Goal: Task Accomplishment & Management: Manage account settings

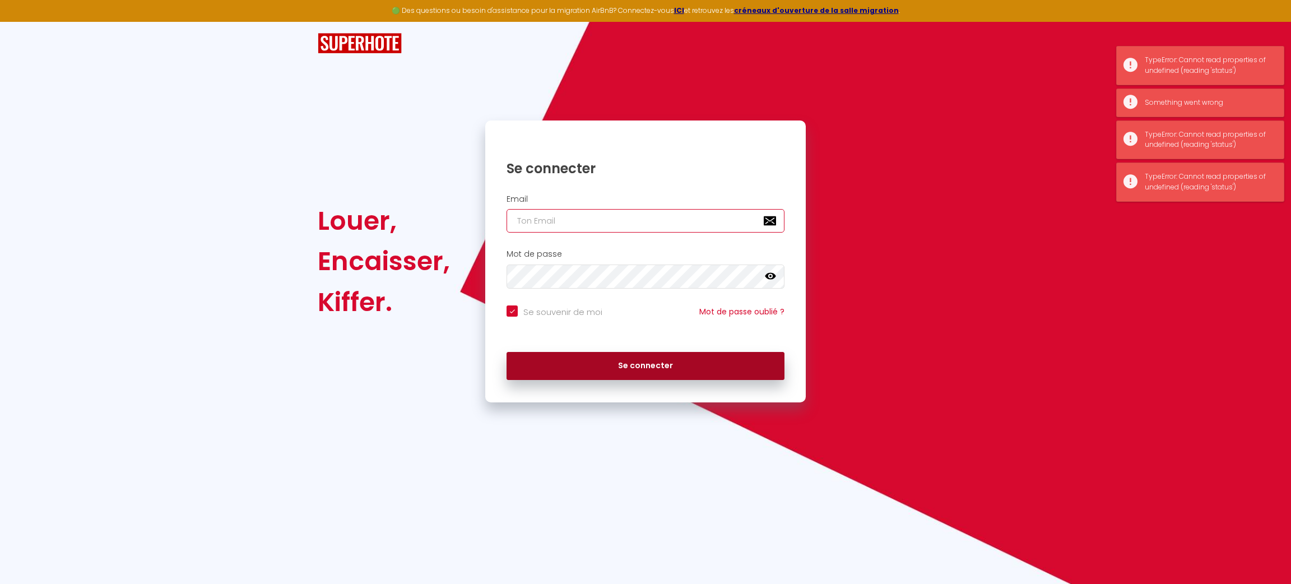
type input "[EMAIL_ADDRESS][DOMAIN_NAME]"
click at [643, 356] on button "Se connecter" at bounding box center [645, 366] width 278 height 28
checkbox input "true"
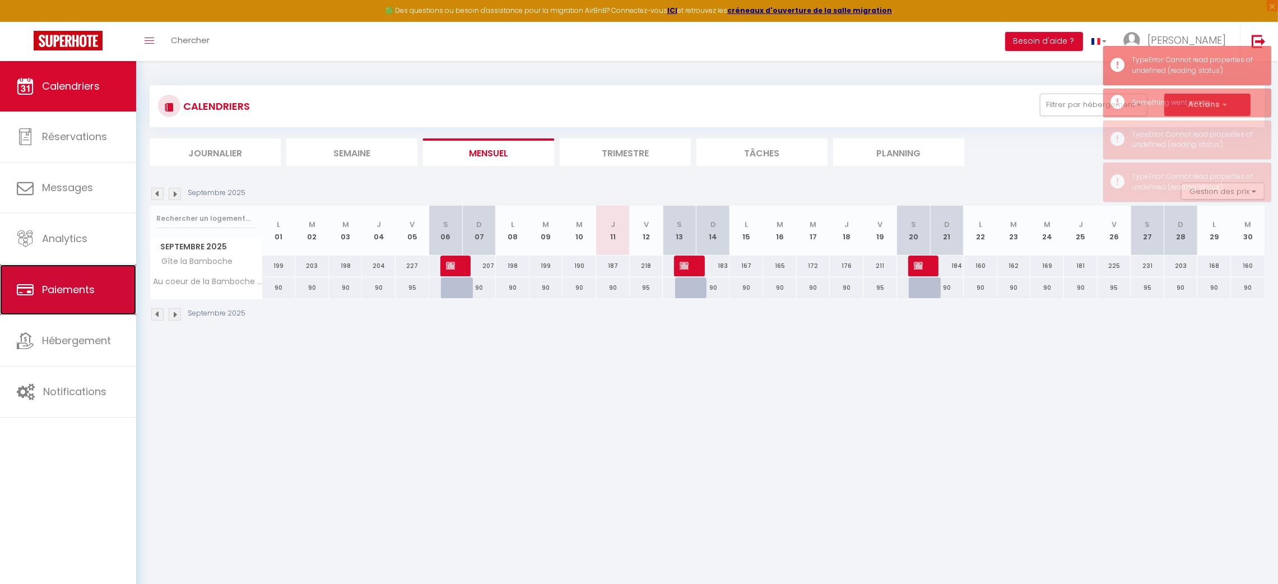
click at [59, 301] on link "Paiements" at bounding box center [68, 289] width 136 height 50
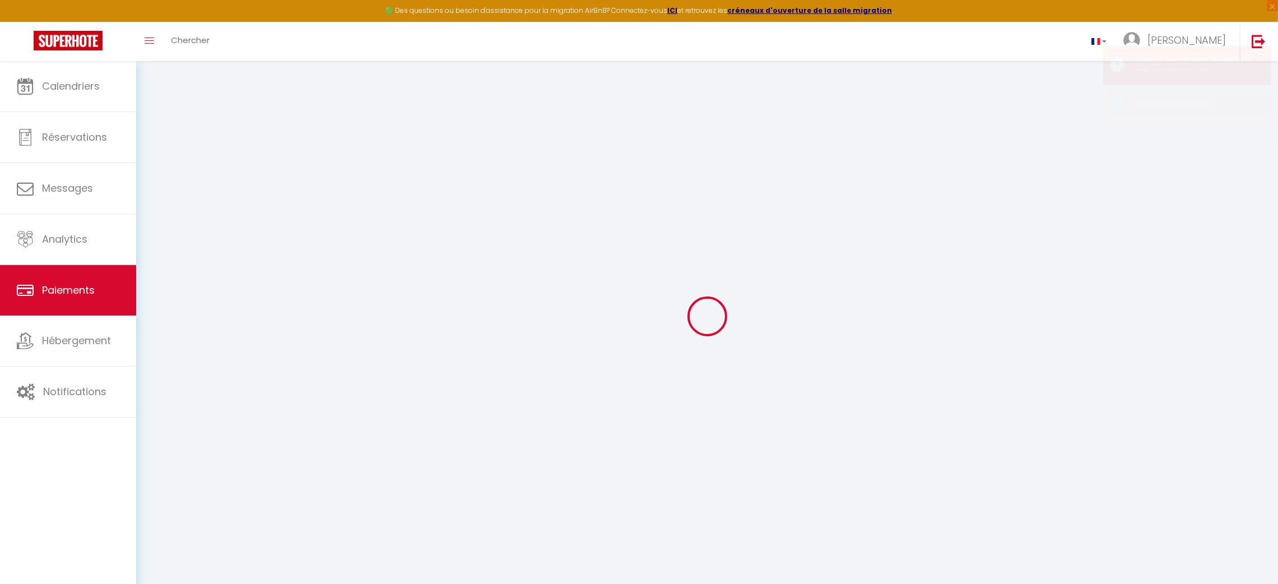
select select "2"
select select "0"
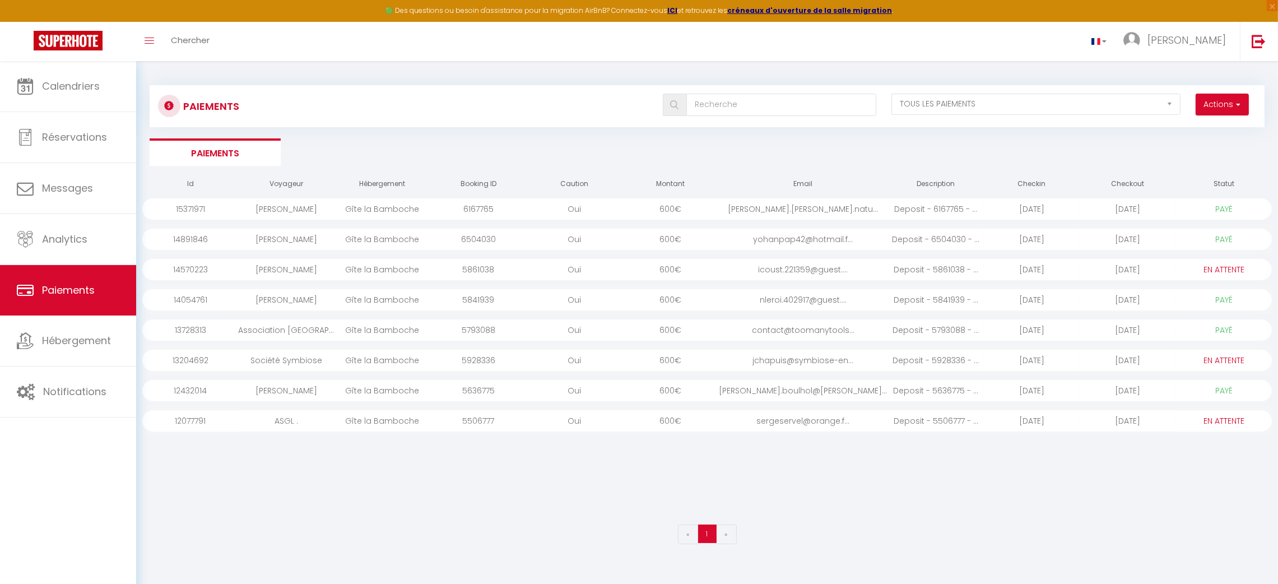
click at [394, 361] on div "Gîte la Bamboche" at bounding box center [382, 360] width 96 height 21
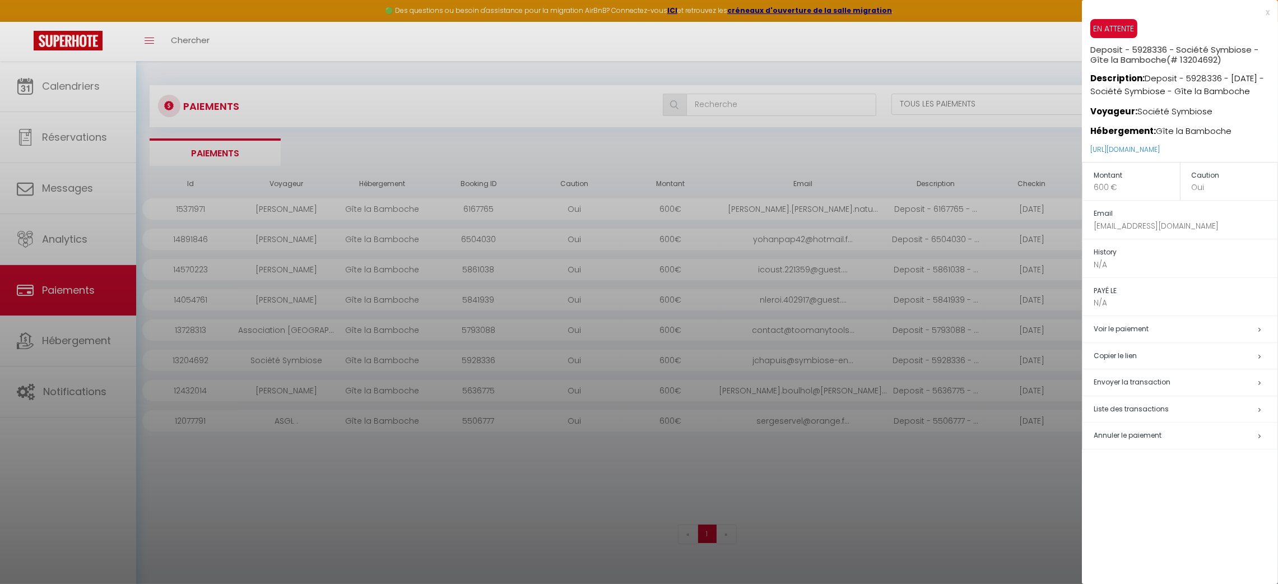
click at [110, 453] on div at bounding box center [639, 292] width 1278 height 584
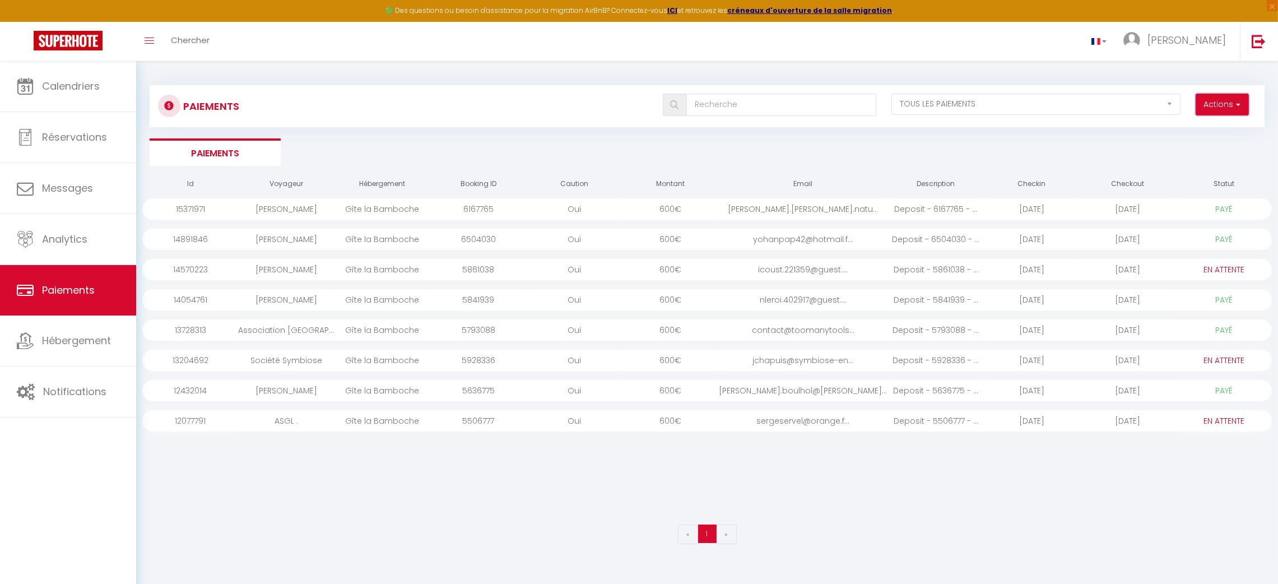
click at [1224, 103] on button "Actions" at bounding box center [1221, 105] width 53 height 22
click at [855, 492] on div at bounding box center [706, 492] width 1129 height 53
click at [271, 362] on div "Société Symbiose" at bounding box center [286, 360] width 96 height 21
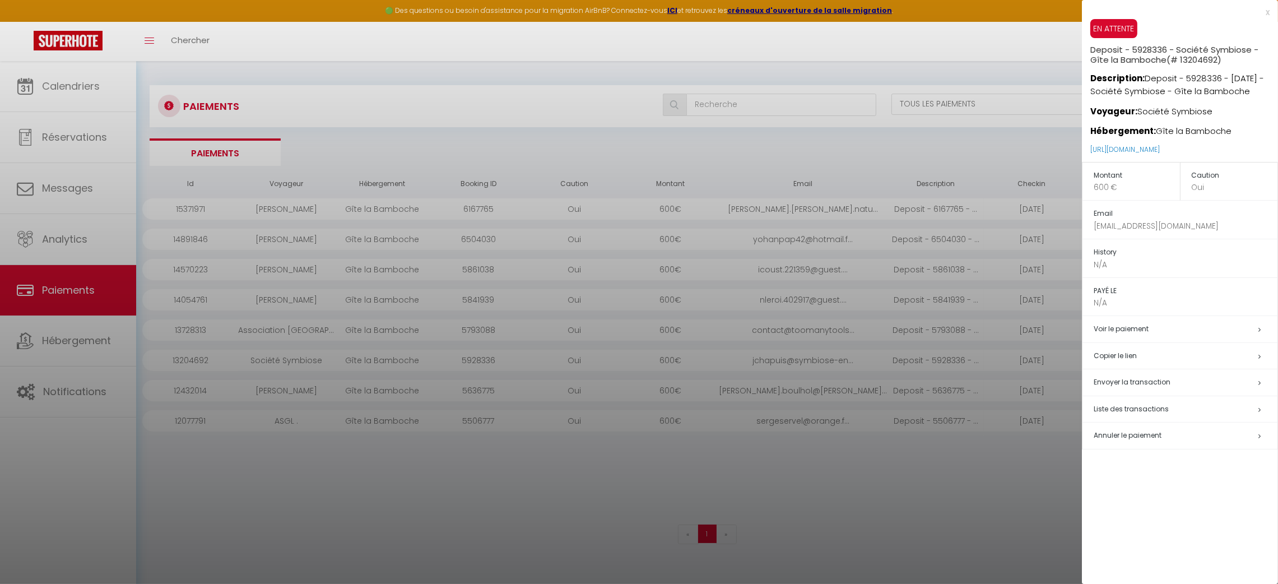
click at [271, 362] on div at bounding box center [639, 292] width 1278 height 584
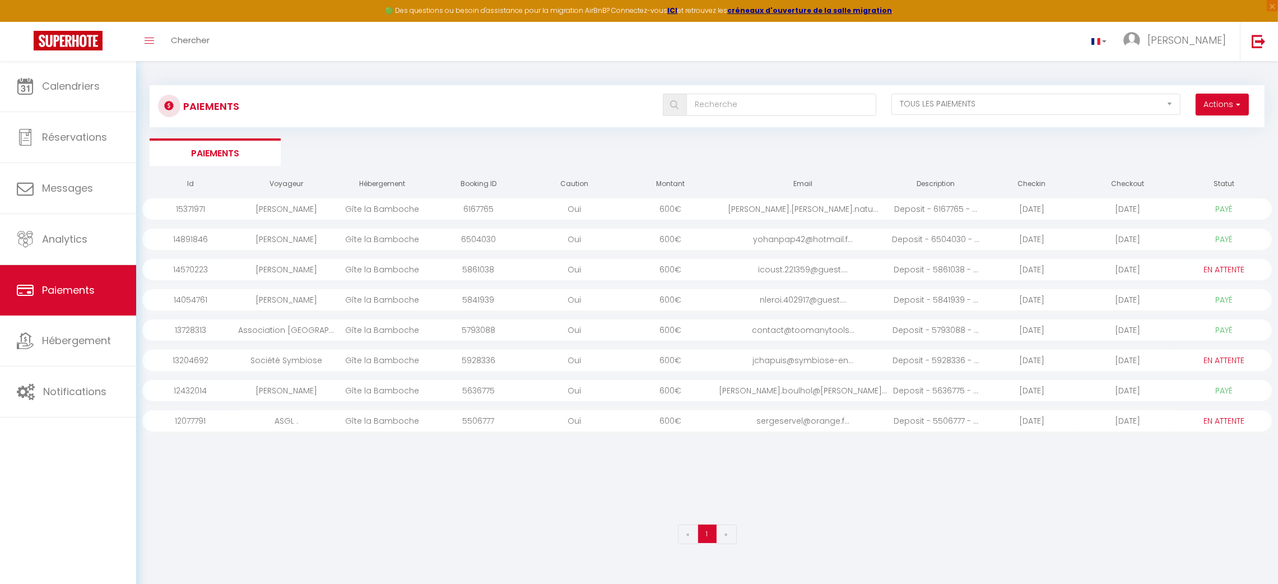
click at [188, 365] on div "13204692" at bounding box center [190, 360] width 96 height 21
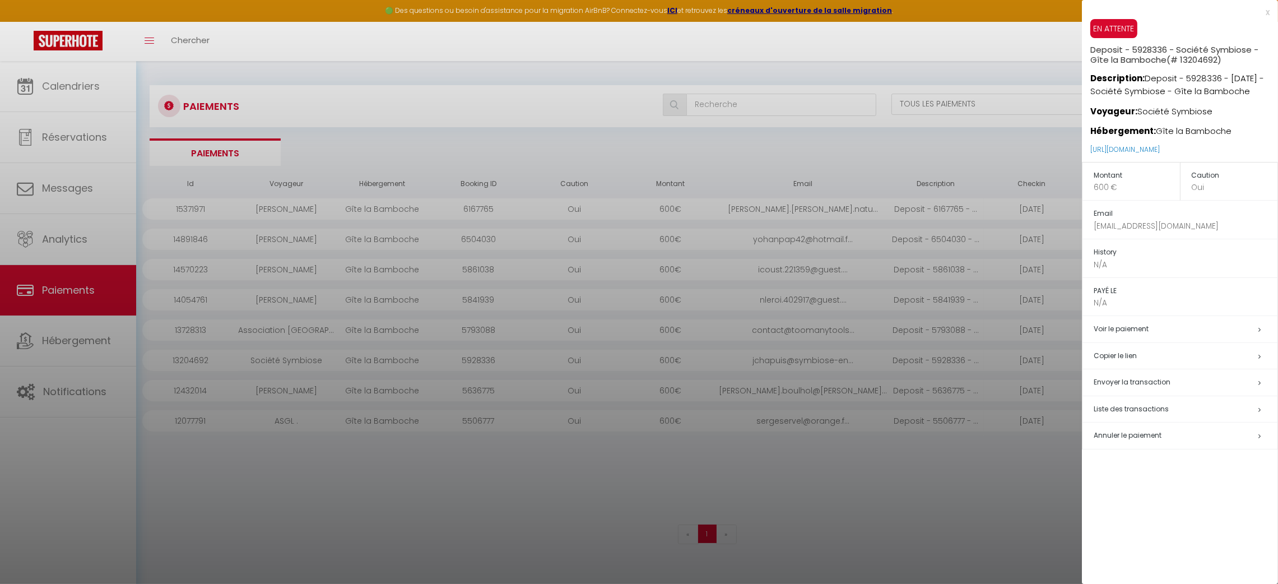
click at [188, 365] on div at bounding box center [639, 292] width 1278 height 584
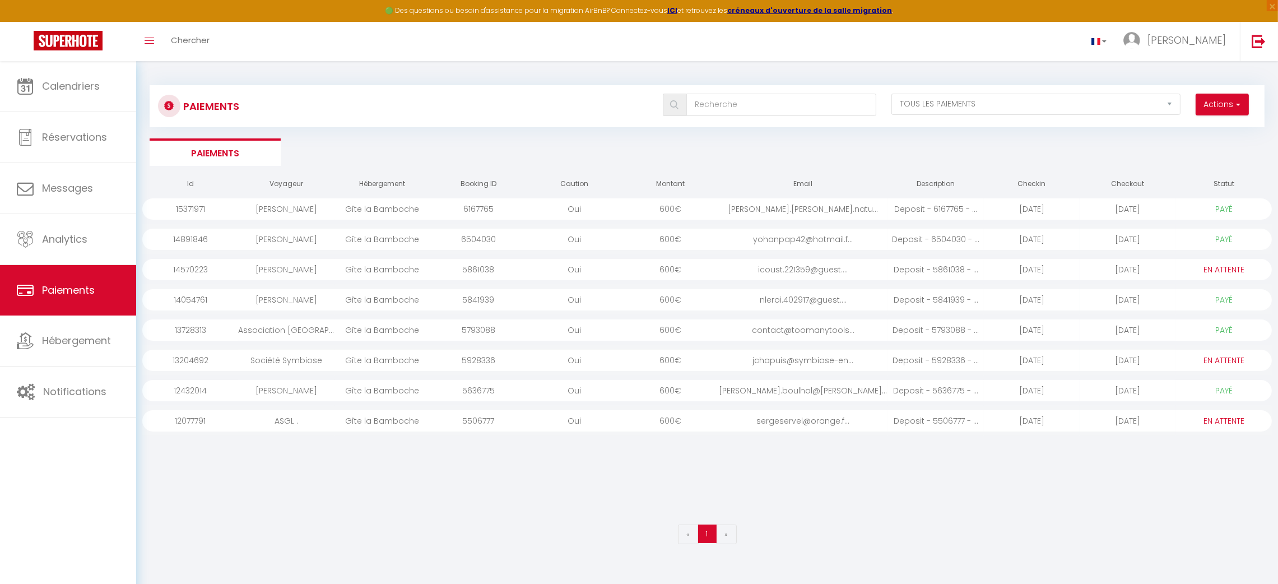
click at [188, 365] on div "13204692" at bounding box center [190, 360] width 96 height 21
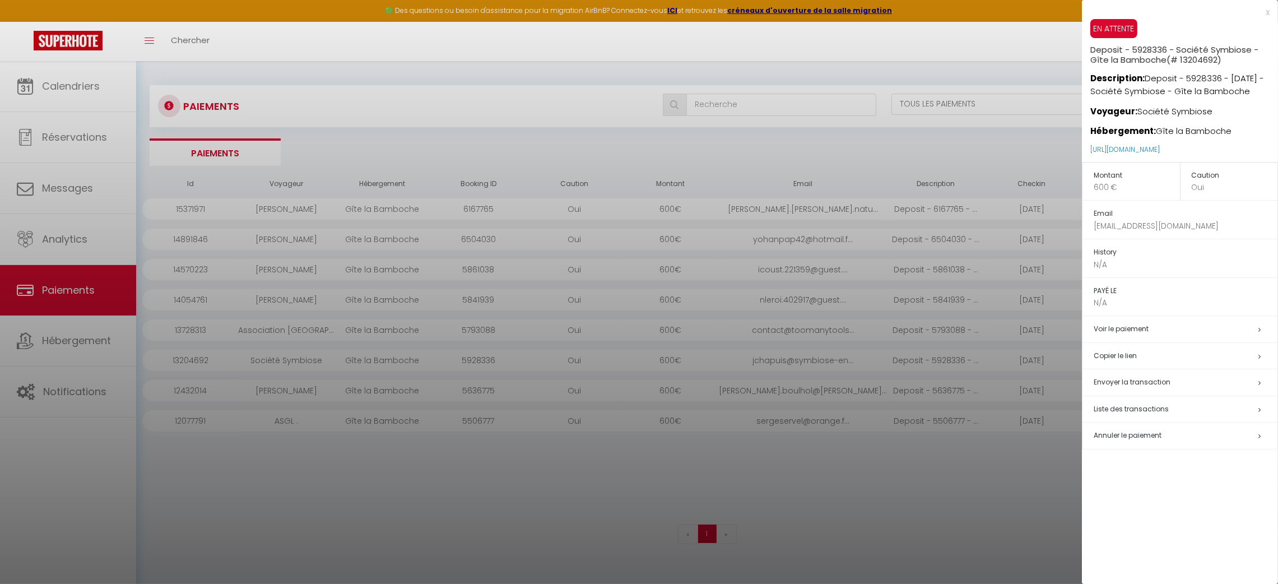
click at [1131, 336] on td "Voir le paiement" at bounding box center [1180, 329] width 196 height 27
click at [1259, 332] on icon at bounding box center [1259, 329] width 2 height 7
click at [1132, 502] on div "x EN ATTENTE Deposit - 5928336 - Société Symbiose - Gîte la Bamboche (# 1320469…" at bounding box center [1180, 292] width 196 height 584
click at [277, 332] on div at bounding box center [639, 292] width 1278 height 584
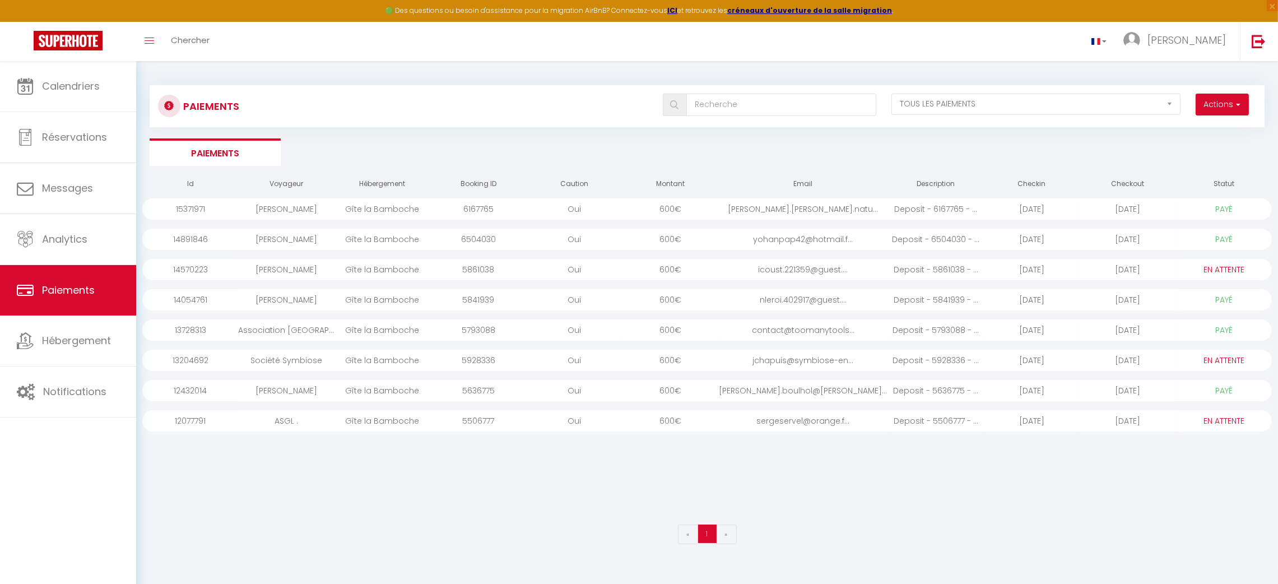
click at [277, 331] on div "Association [GEOGRAPHIC_DATA] ." at bounding box center [286, 329] width 96 height 21
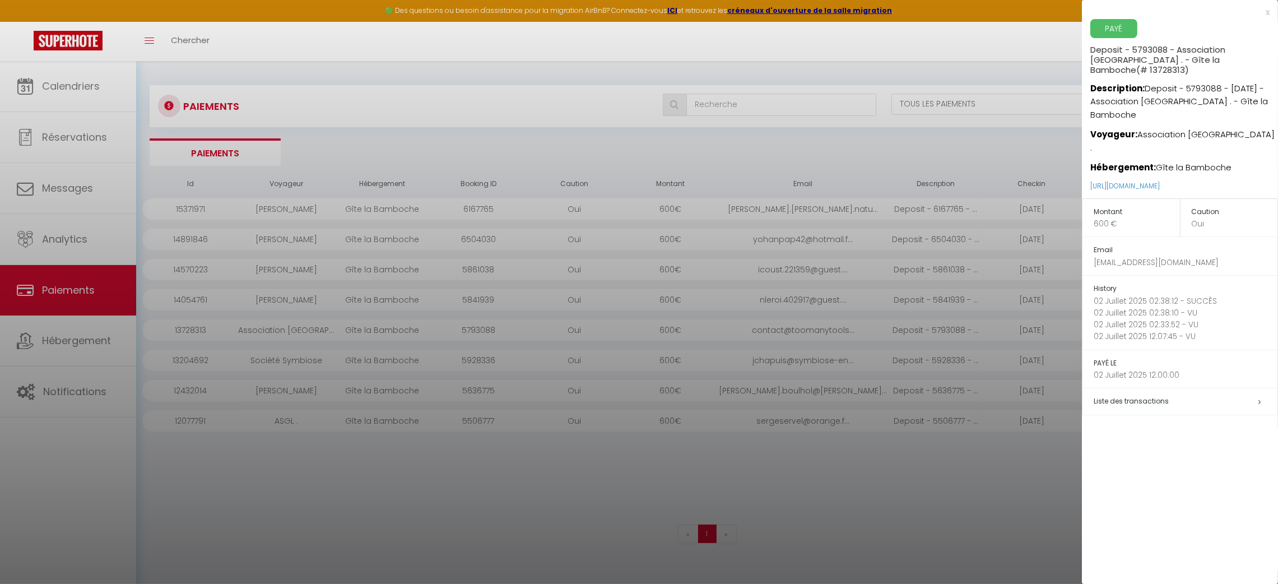
click at [286, 362] on div at bounding box center [639, 292] width 1278 height 584
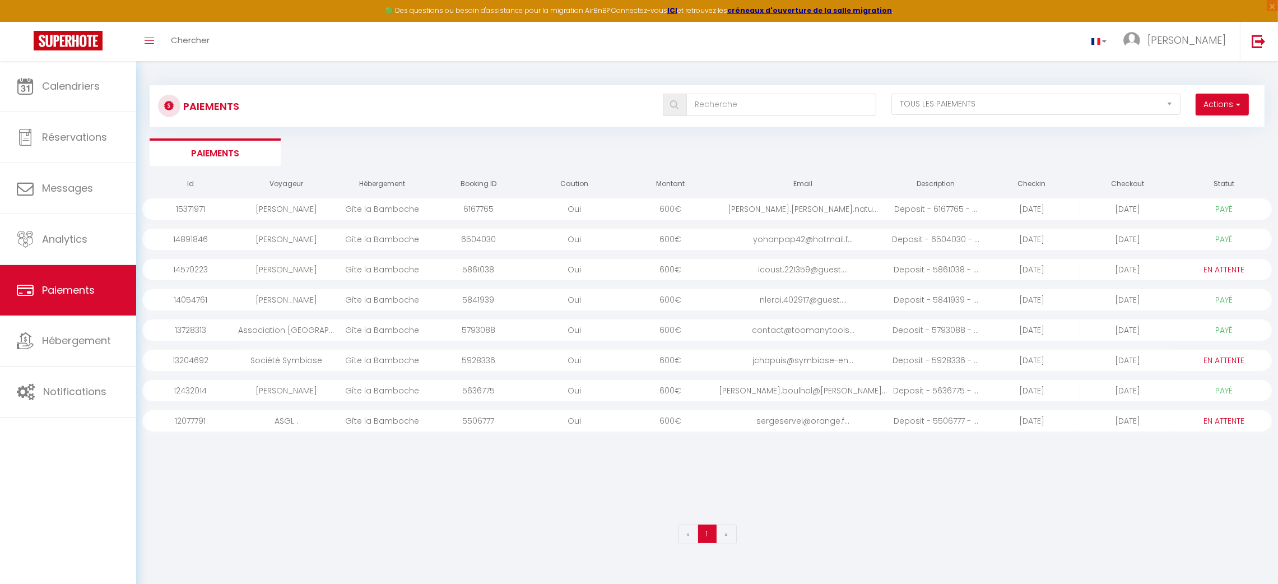
click at [288, 329] on div "Association [GEOGRAPHIC_DATA] ." at bounding box center [286, 329] width 96 height 21
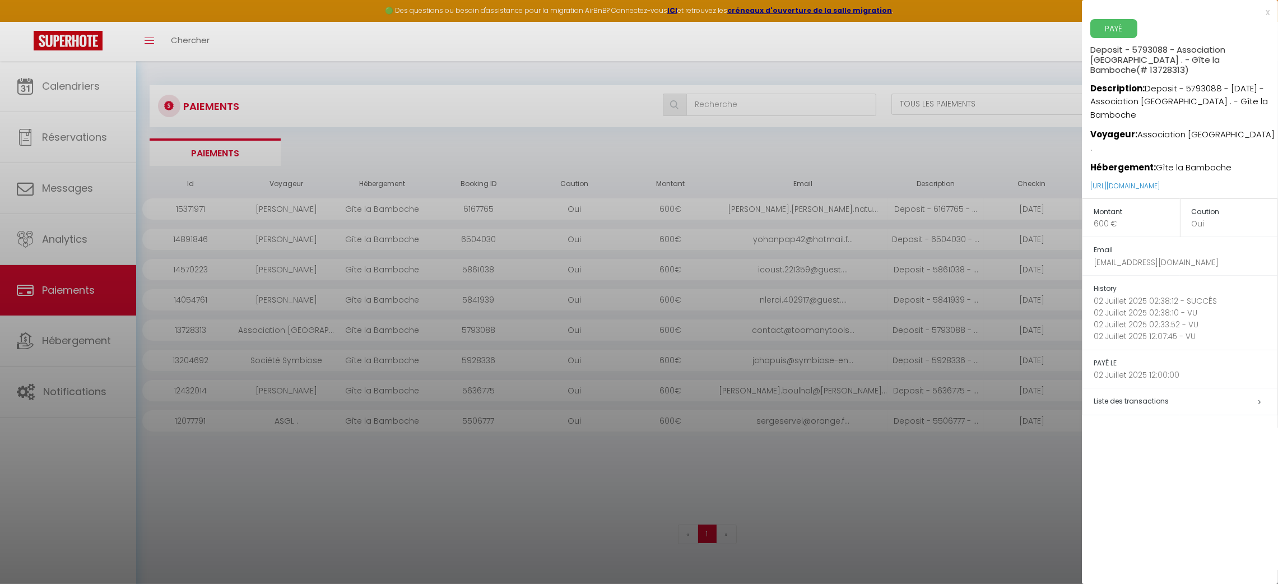
click at [1259, 395] on span at bounding box center [1259, 401] width 2 height 13
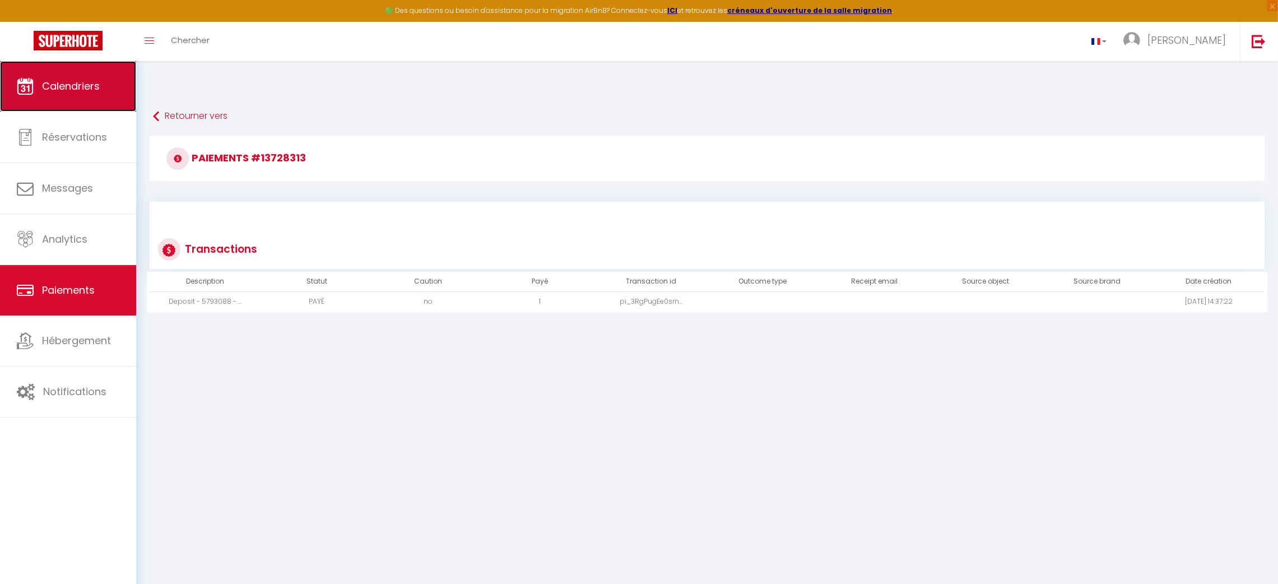
click at [62, 92] on span "Calendriers" at bounding box center [71, 86] width 58 height 14
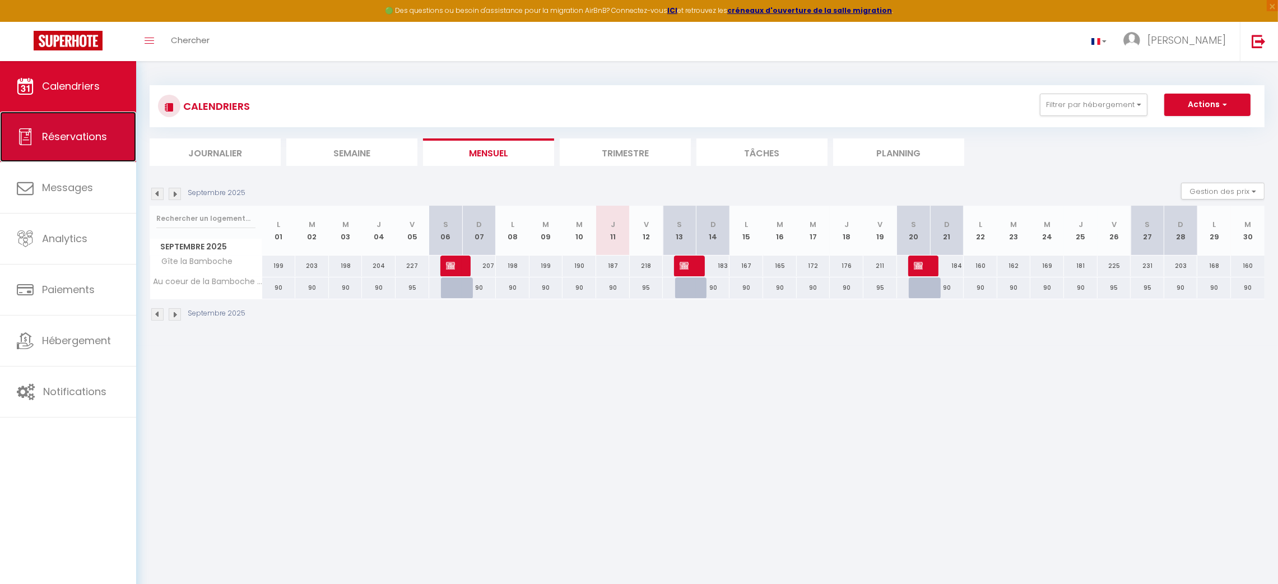
click at [58, 127] on link "Réservations" at bounding box center [68, 136] width 136 height 50
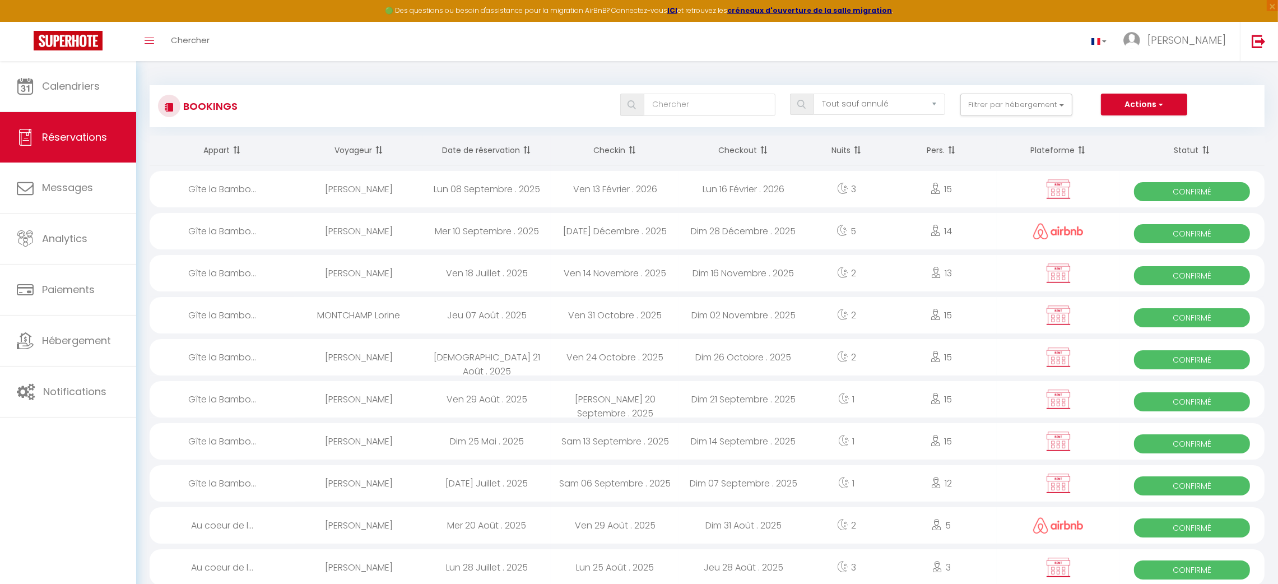
click at [1063, 233] on img at bounding box center [1058, 231] width 50 height 16
select select "OK"
select select "1"
select select "0"
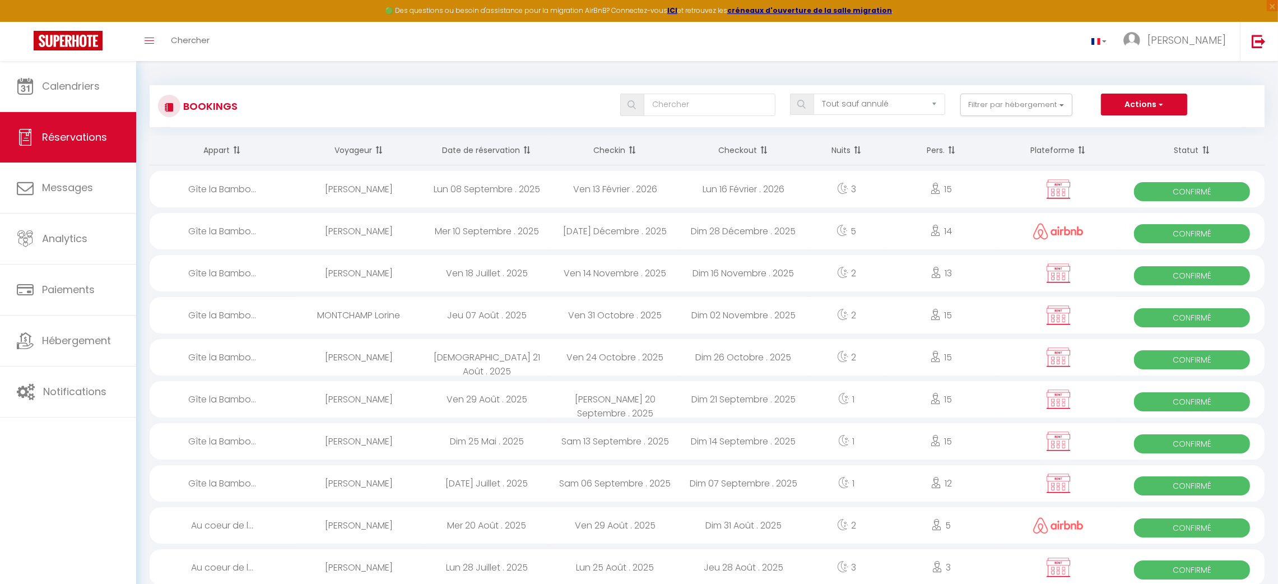
select select "1"
select select
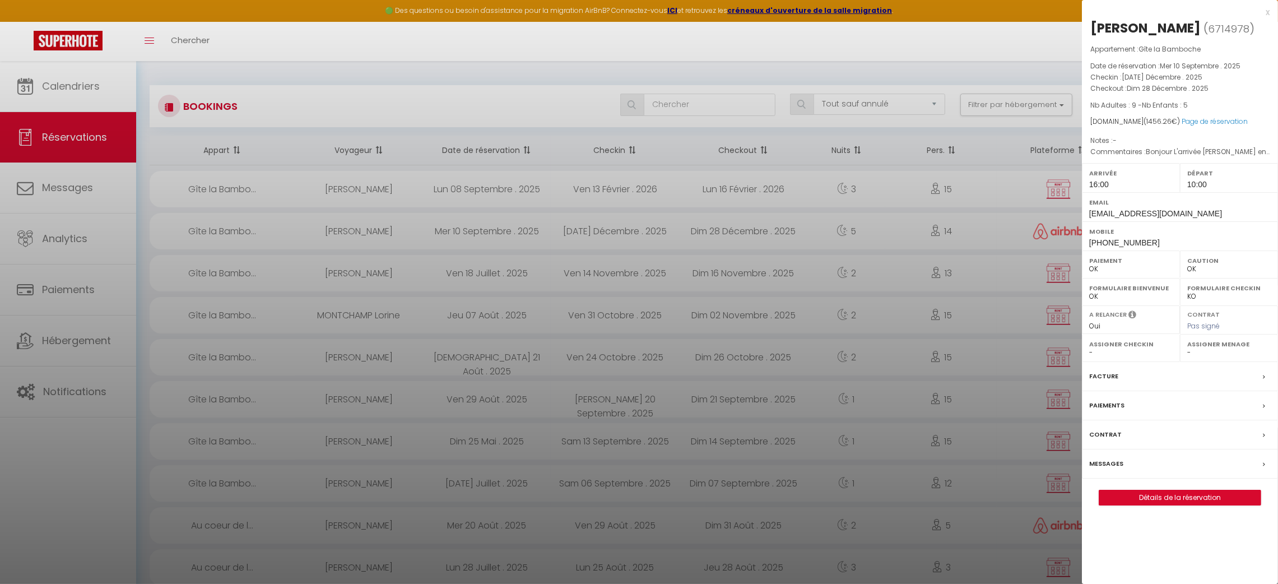
click at [1063, 233] on div at bounding box center [639, 292] width 1278 height 584
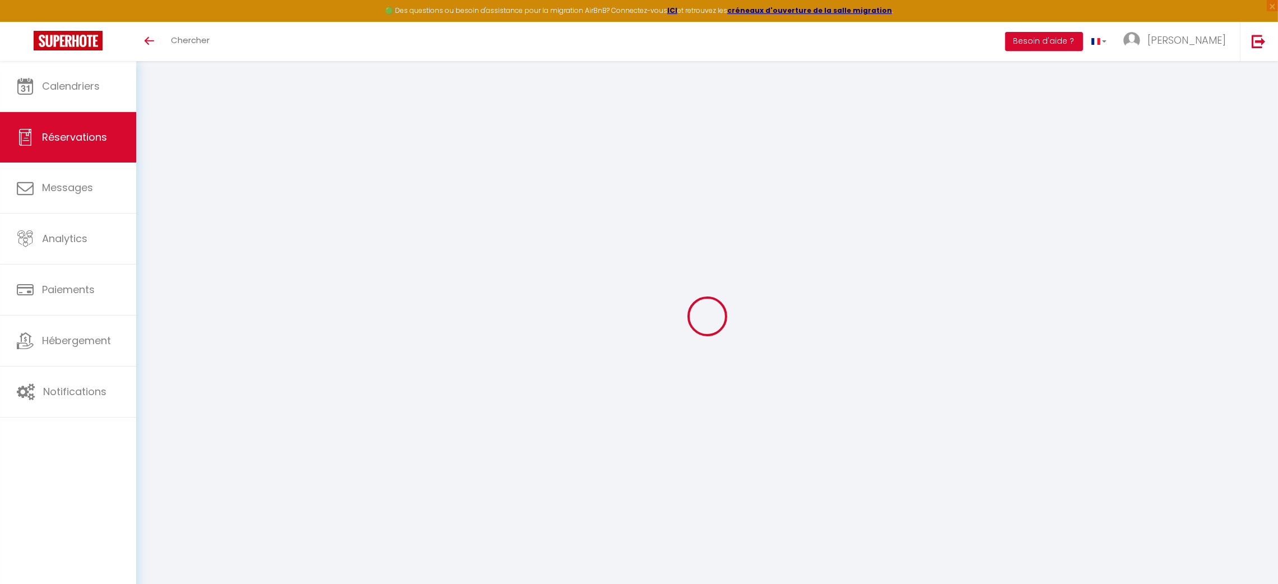
select select
checkbox input "false"
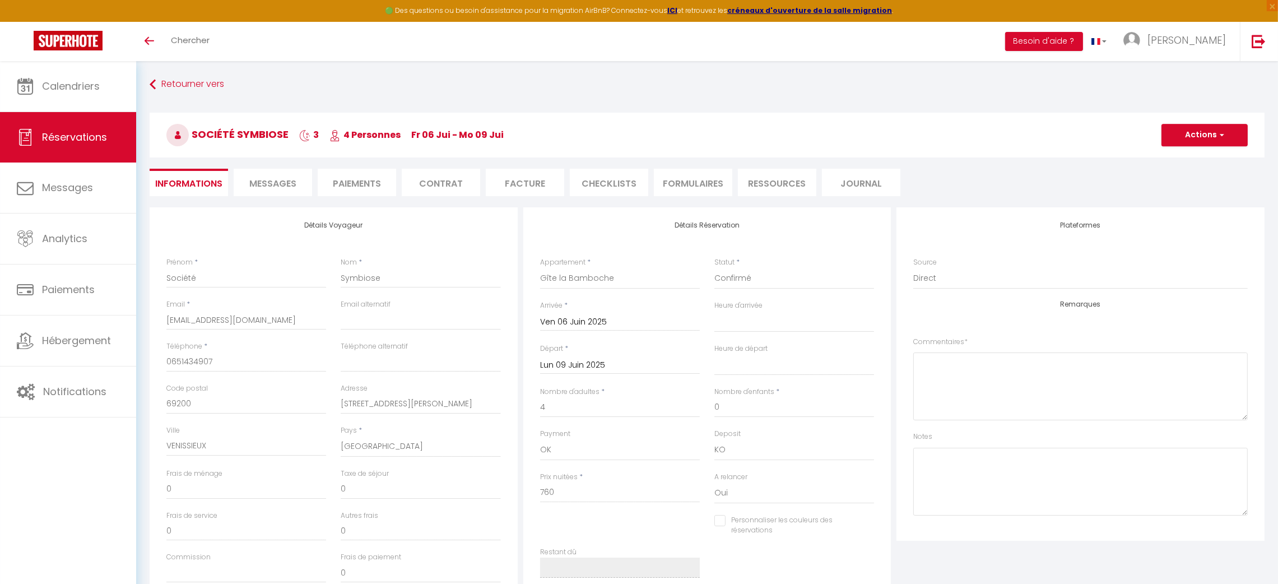
select select
checkbox input "false"
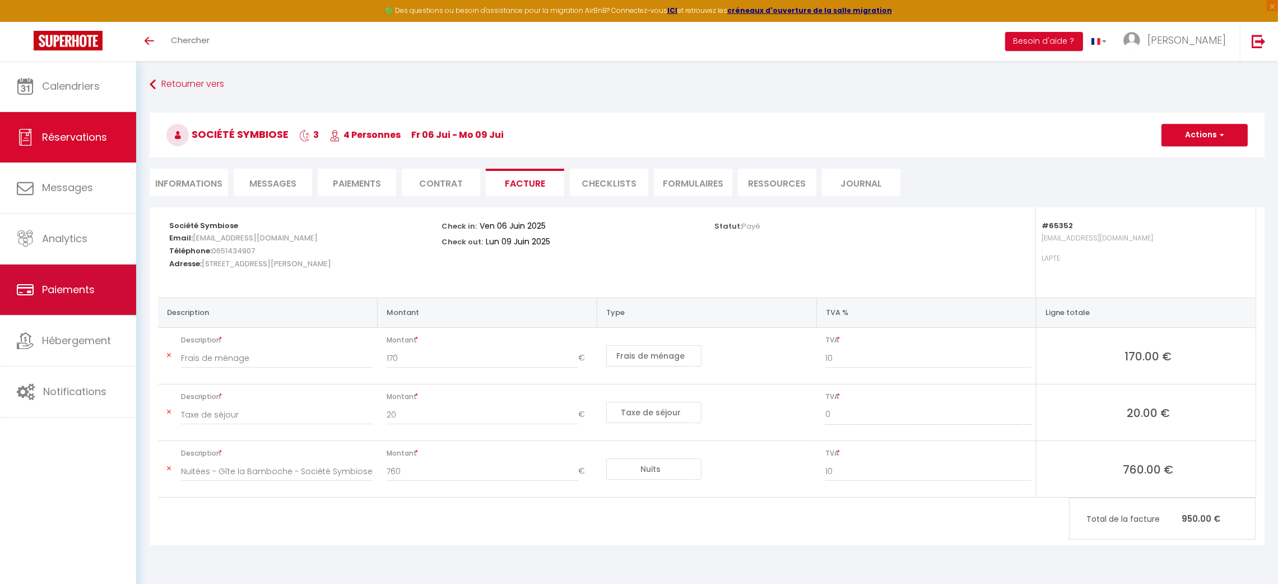
click at [60, 295] on span "Paiements" at bounding box center [68, 289] width 53 height 14
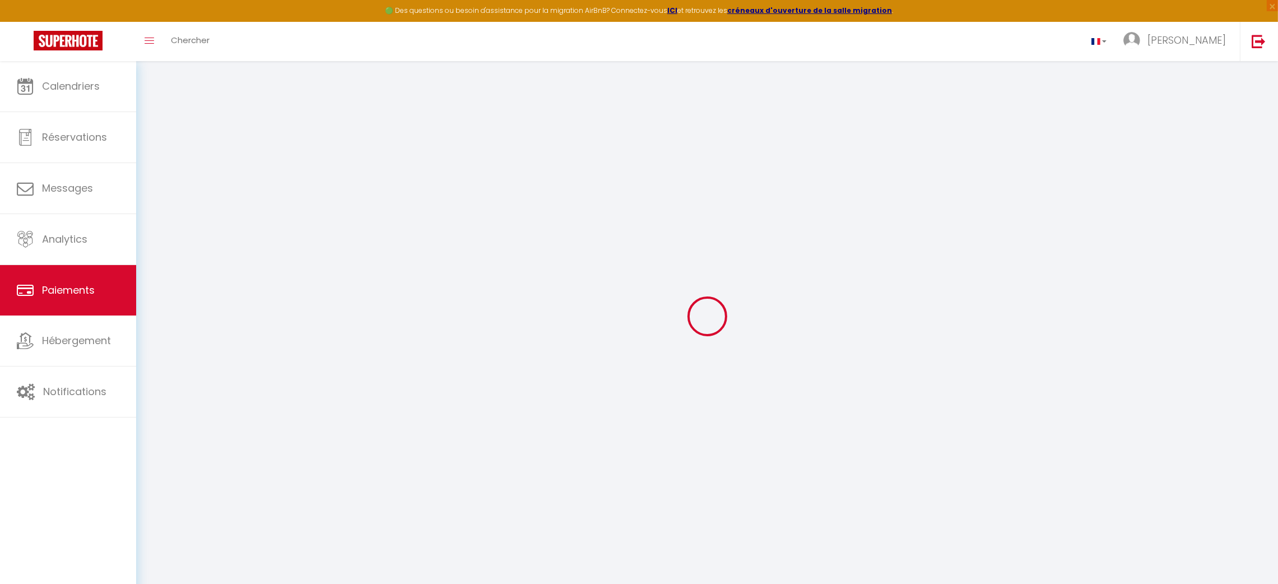
select select "2"
select select "0"
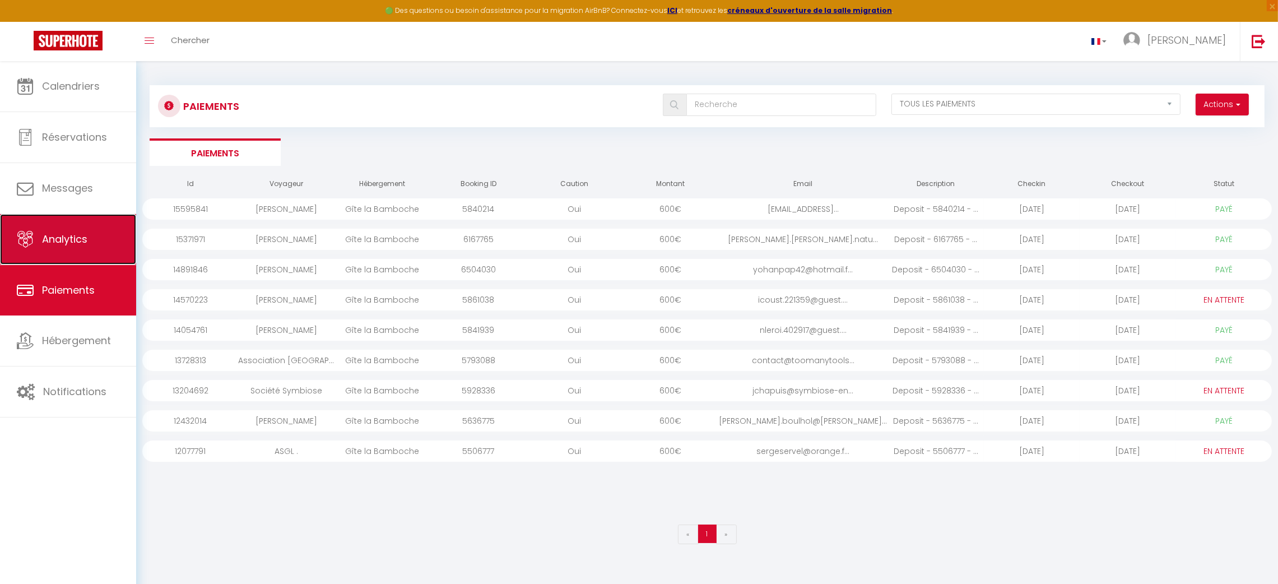
click at [71, 237] on span "Analytics" at bounding box center [64, 239] width 45 height 14
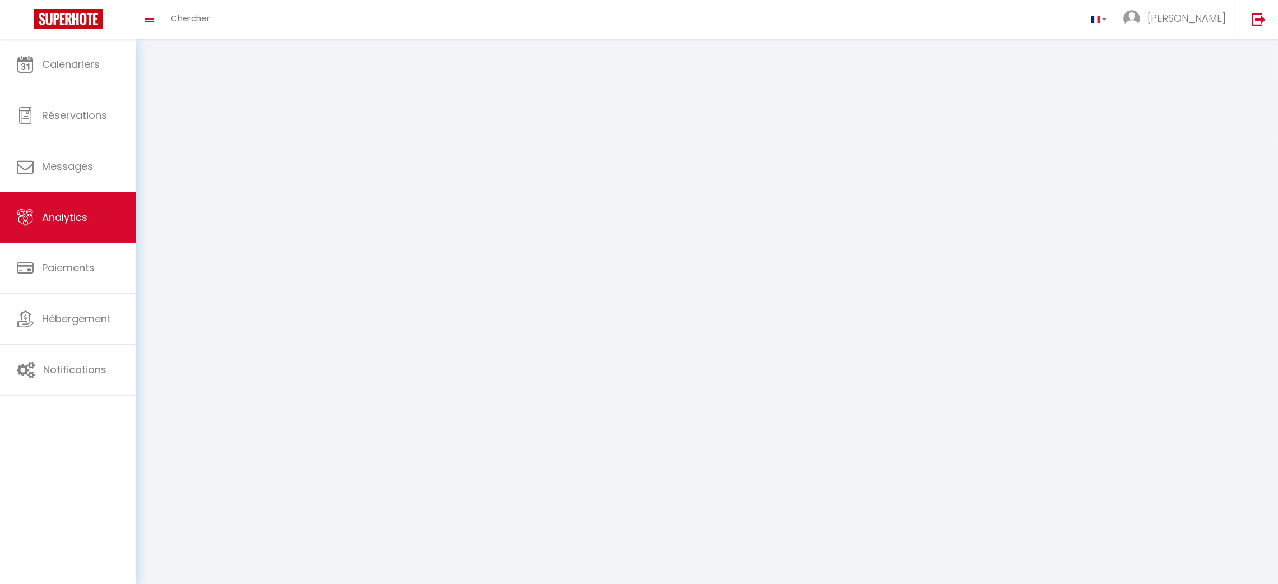
select select "2025"
select select "9"
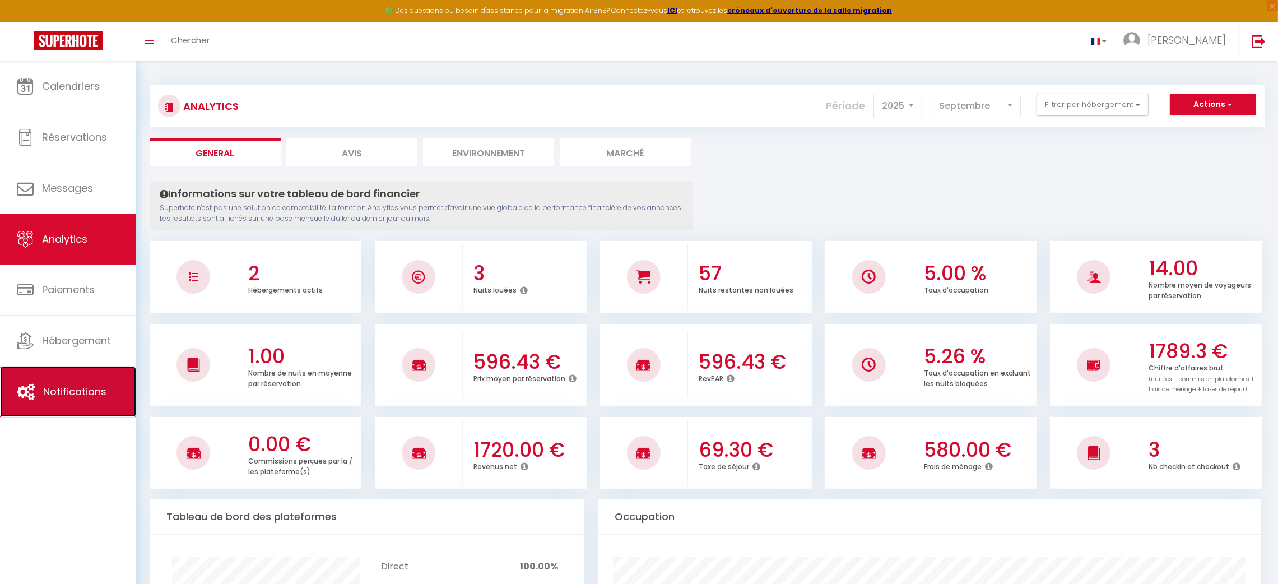
click at [77, 384] on link "Notifications" at bounding box center [68, 391] width 136 height 50
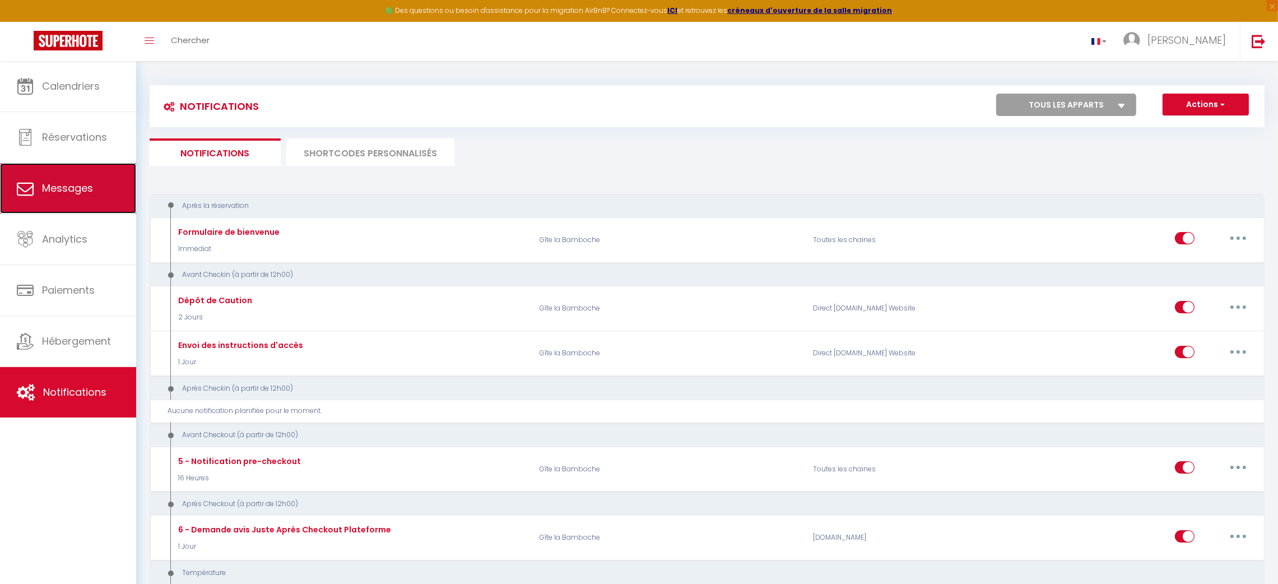
click at [58, 199] on link "Messages" at bounding box center [68, 188] width 136 height 50
select select "message"
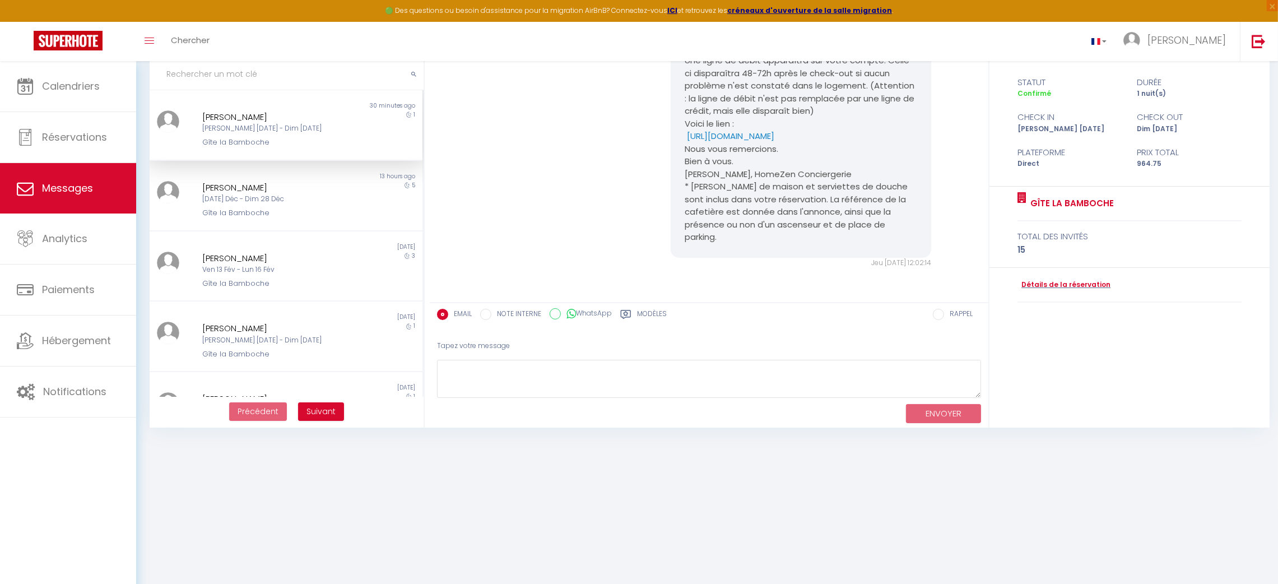
click at [241, 137] on div "Gîte la Bamboche" at bounding box center [274, 142] width 145 height 11
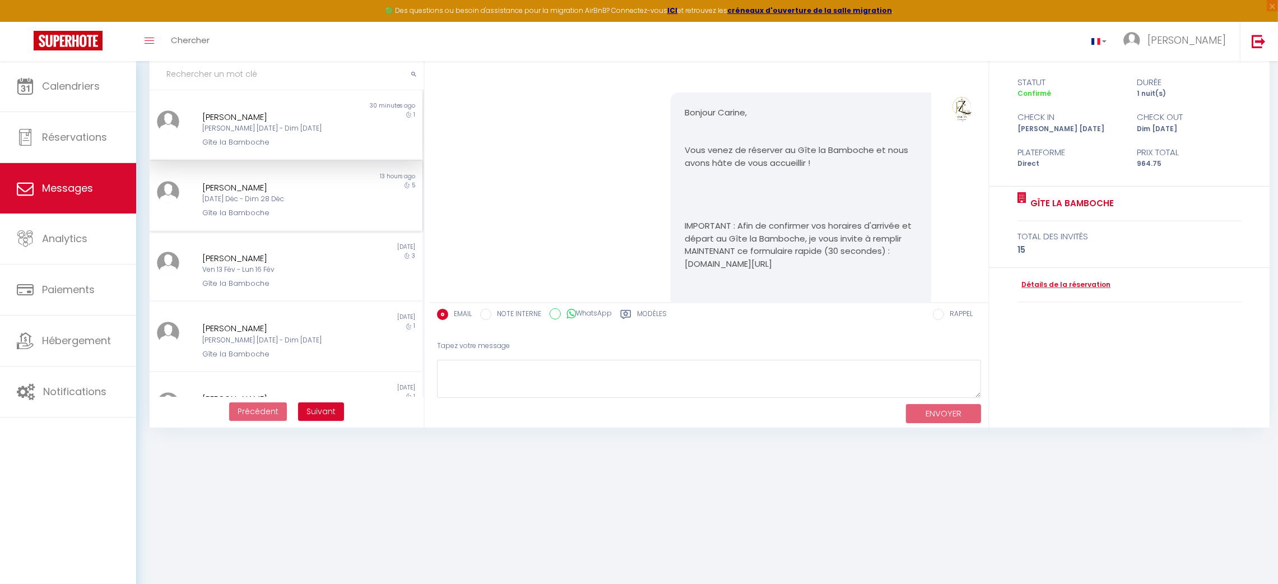
click at [230, 194] on div "[DATE] Déc - Dim 28 Déc" at bounding box center [274, 199] width 145 height 11
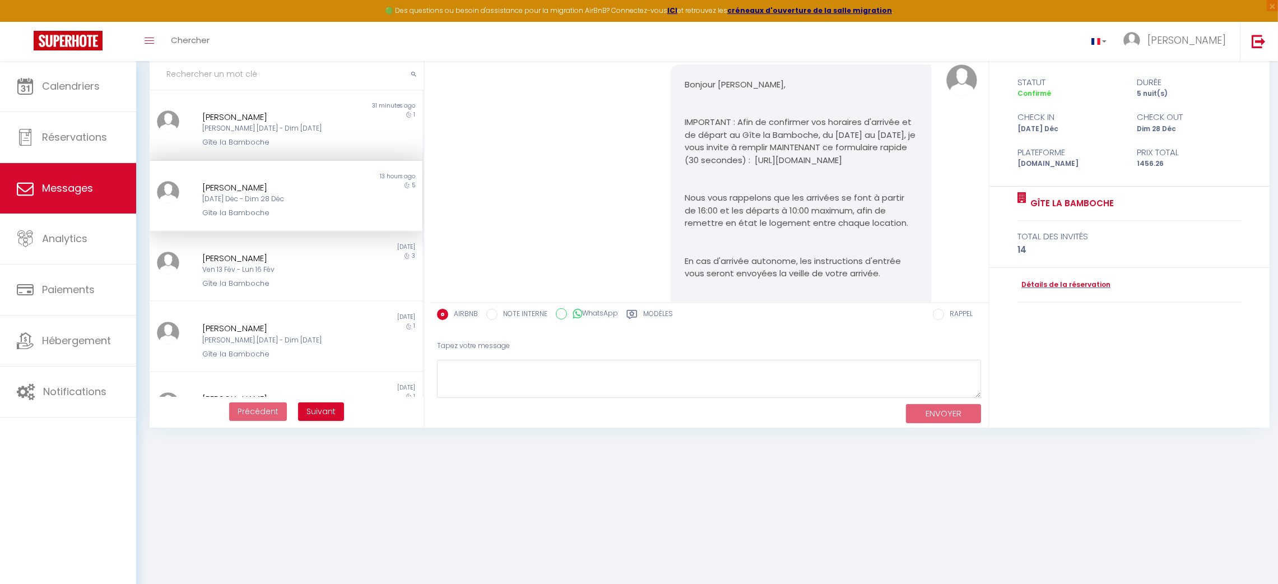
scroll to position [18, 0]
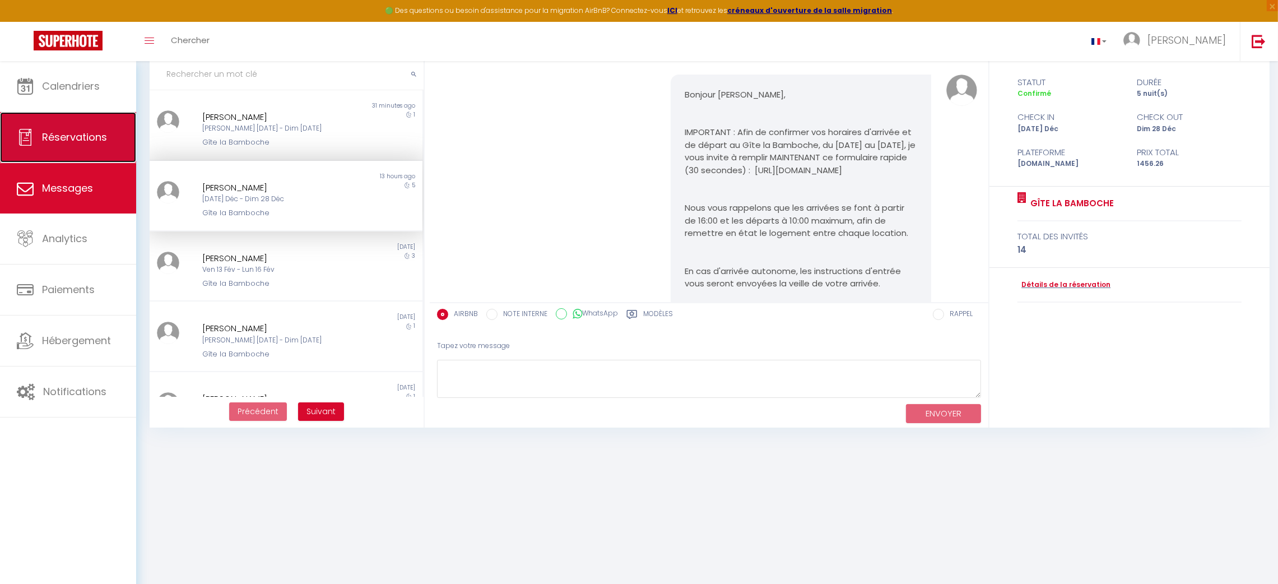
click at [69, 148] on link "Réservations" at bounding box center [68, 137] width 136 height 50
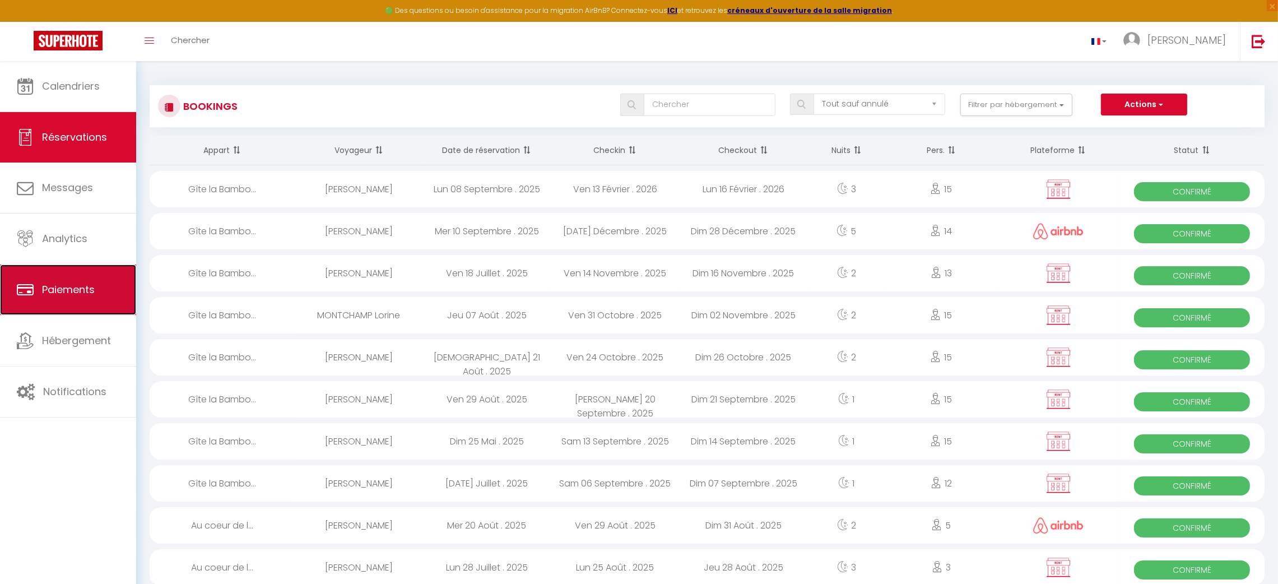
click at [63, 284] on span "Paiements" at bounding box center [68, 289] width 53 height 14
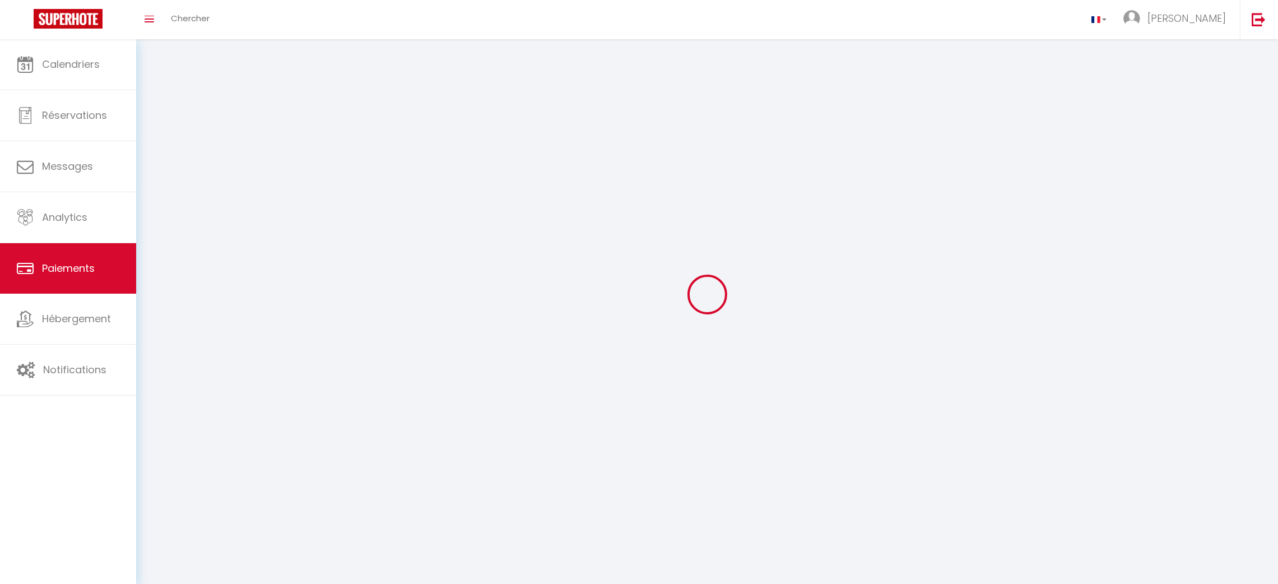
select select "2"
select select "0"
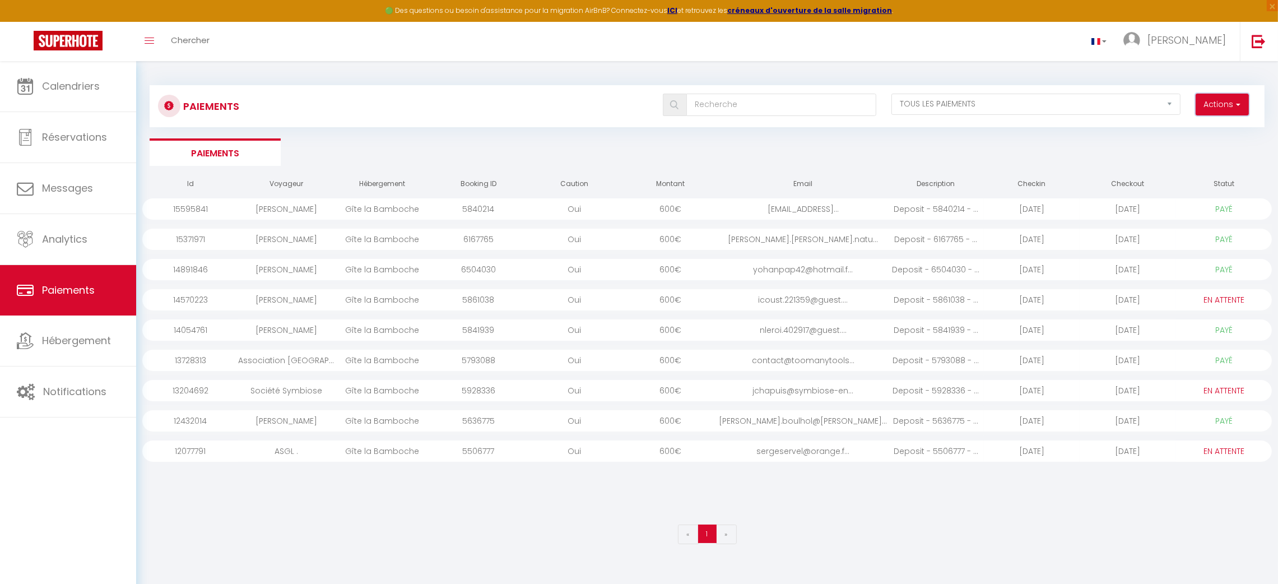
click at [1240, 104] on button "Actions" at bounding box center [1221, 105] width 53 height 22
click at [283, 362] on div "Association [GEOGRAPHIC_DATA] ." at bounding box center [286, 360] width 96 height 21
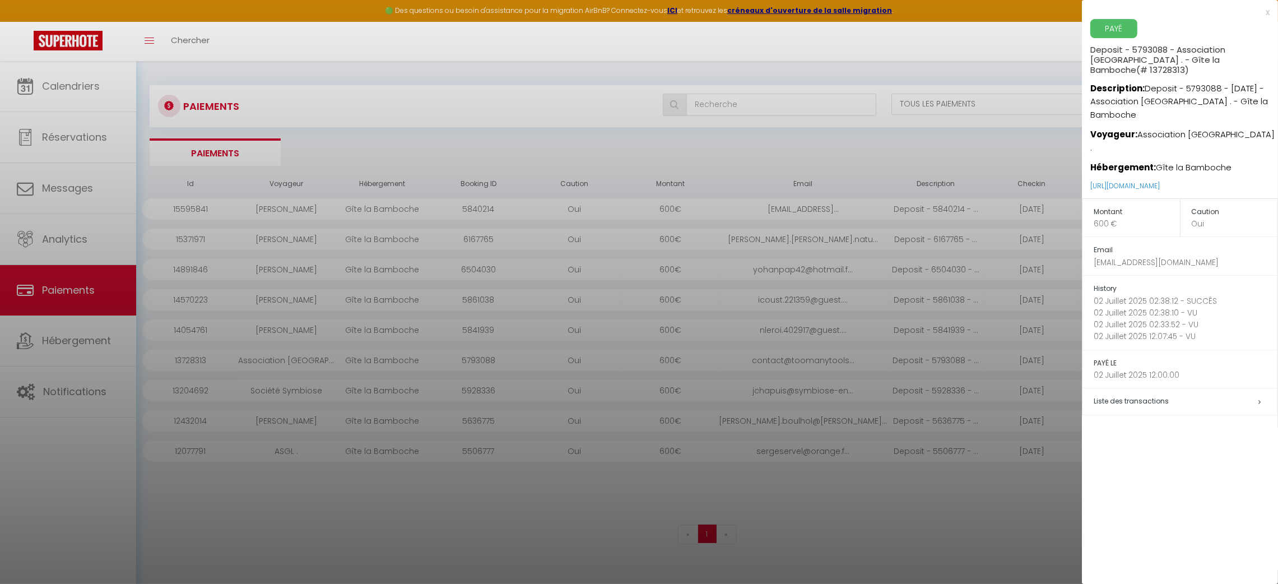
click at [1111, 10] on div "x" at bounding box center [1176, 12] width 188 height 13
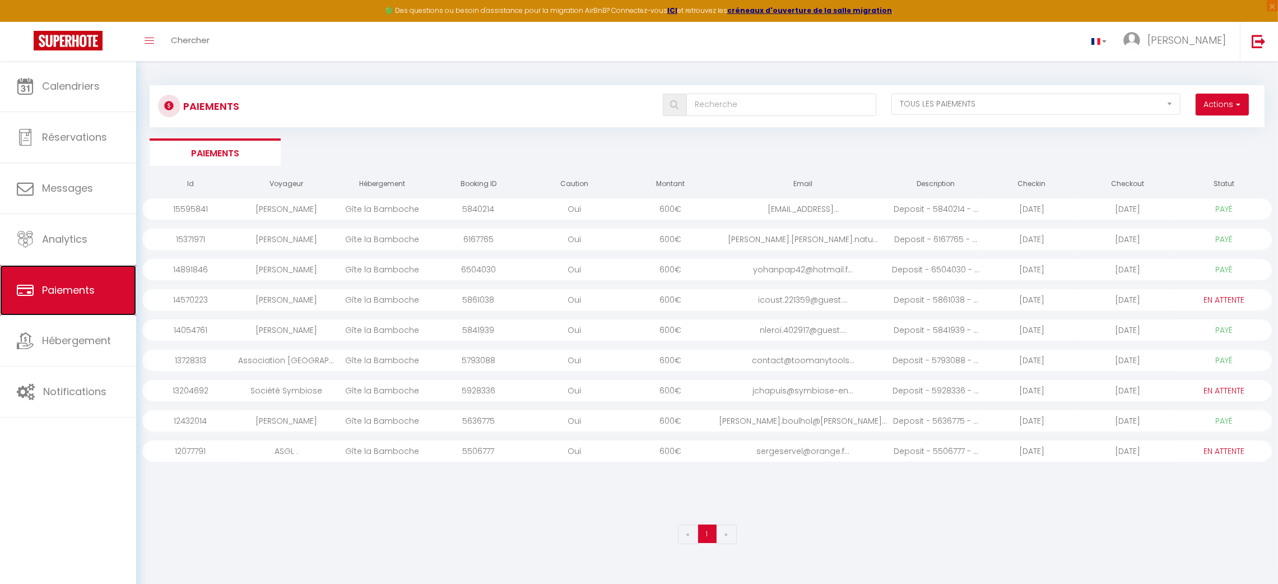
click at [72, 290] on span "Paiements" at bounding box center [68, 290] width 53 height 14
click at [676, 9] on strong "ICI" at bounding box center [672, 11] width 10 height 10
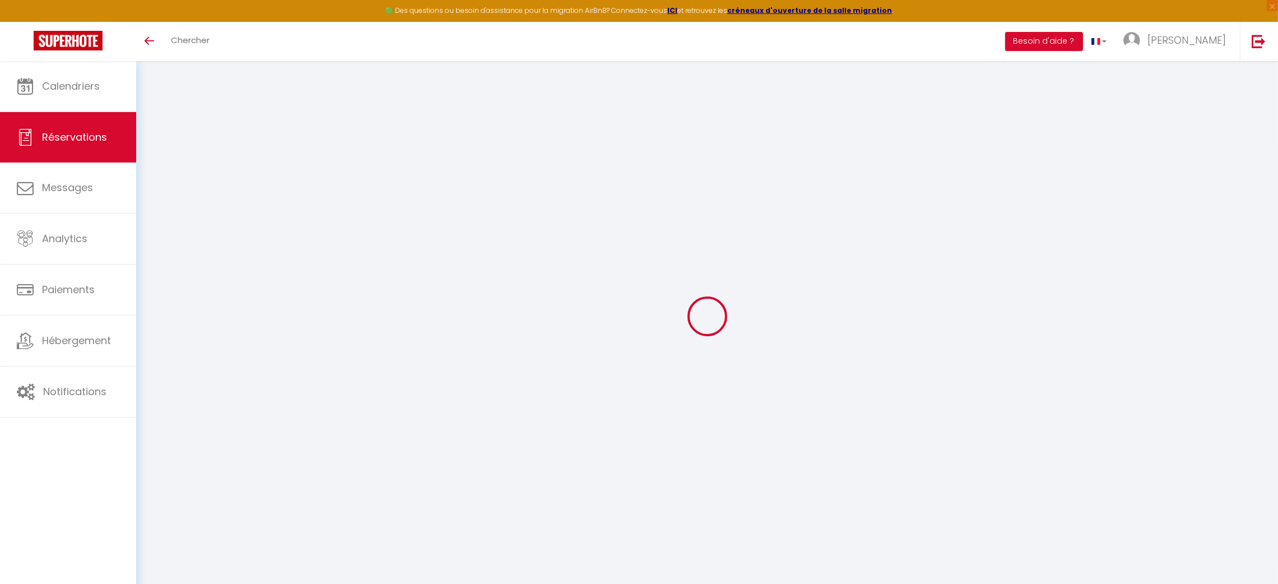
select select "cleaning"
select select "taxes"
select select
checkbox input "false"
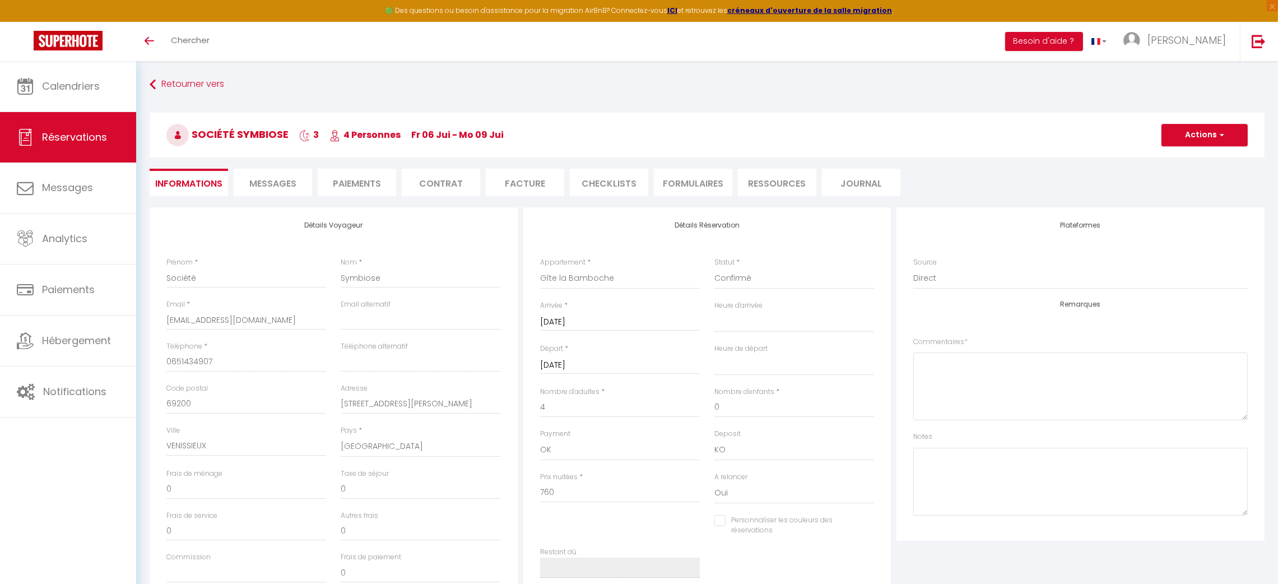
select select
checkbox input "false"
